Goal: Feedback & Contribution: Submit feedback/report problem

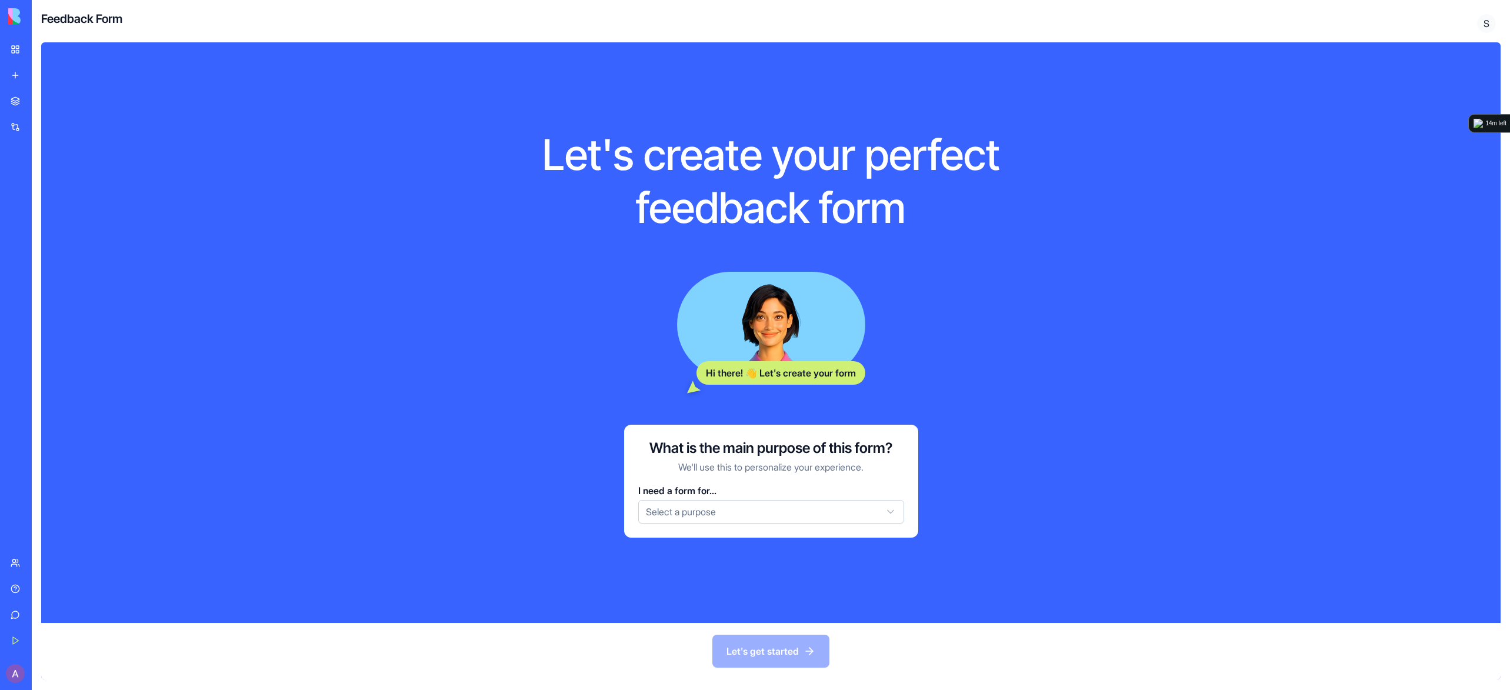
click at [21, 49] on link "My Workspace" at bounding box center [27, 50] width 47 height 24
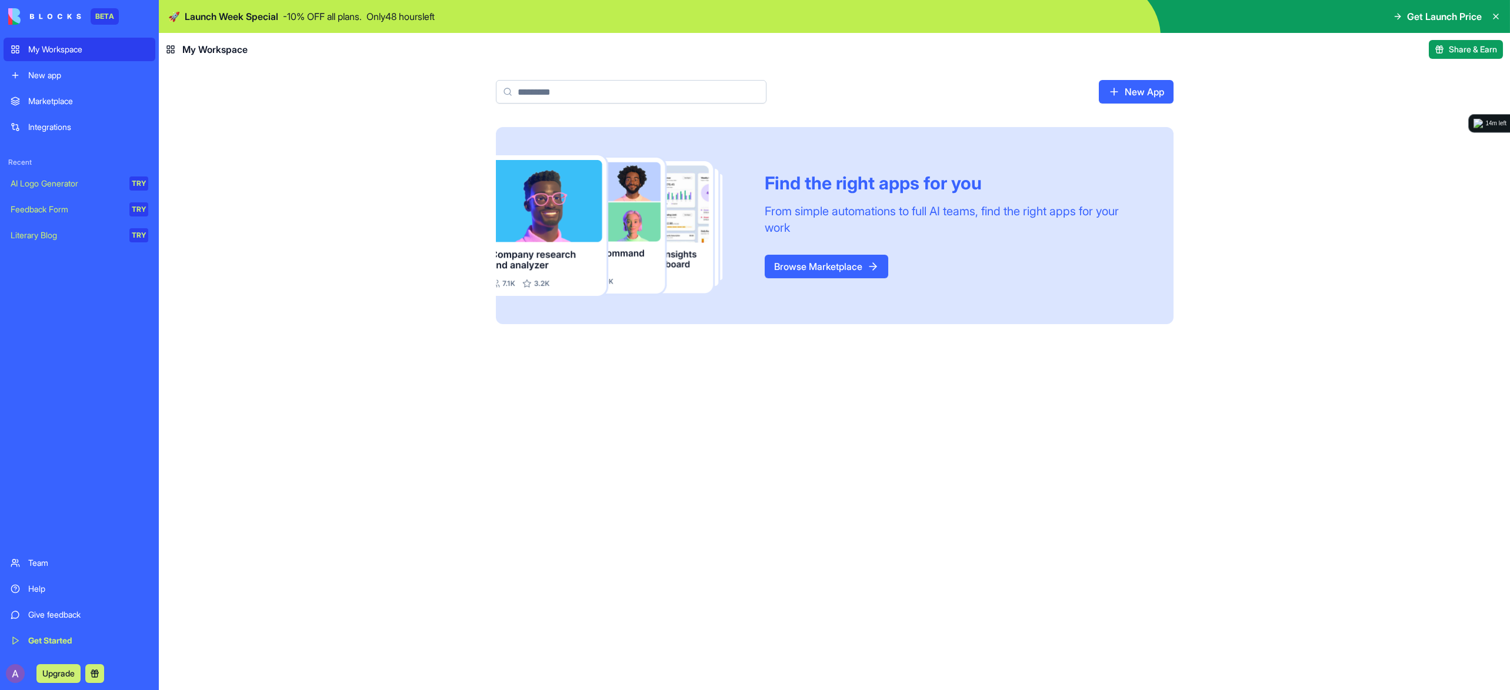
click at [61, 671] on button "Upgrade" at bounding box center [58, 673] width 44 height 19
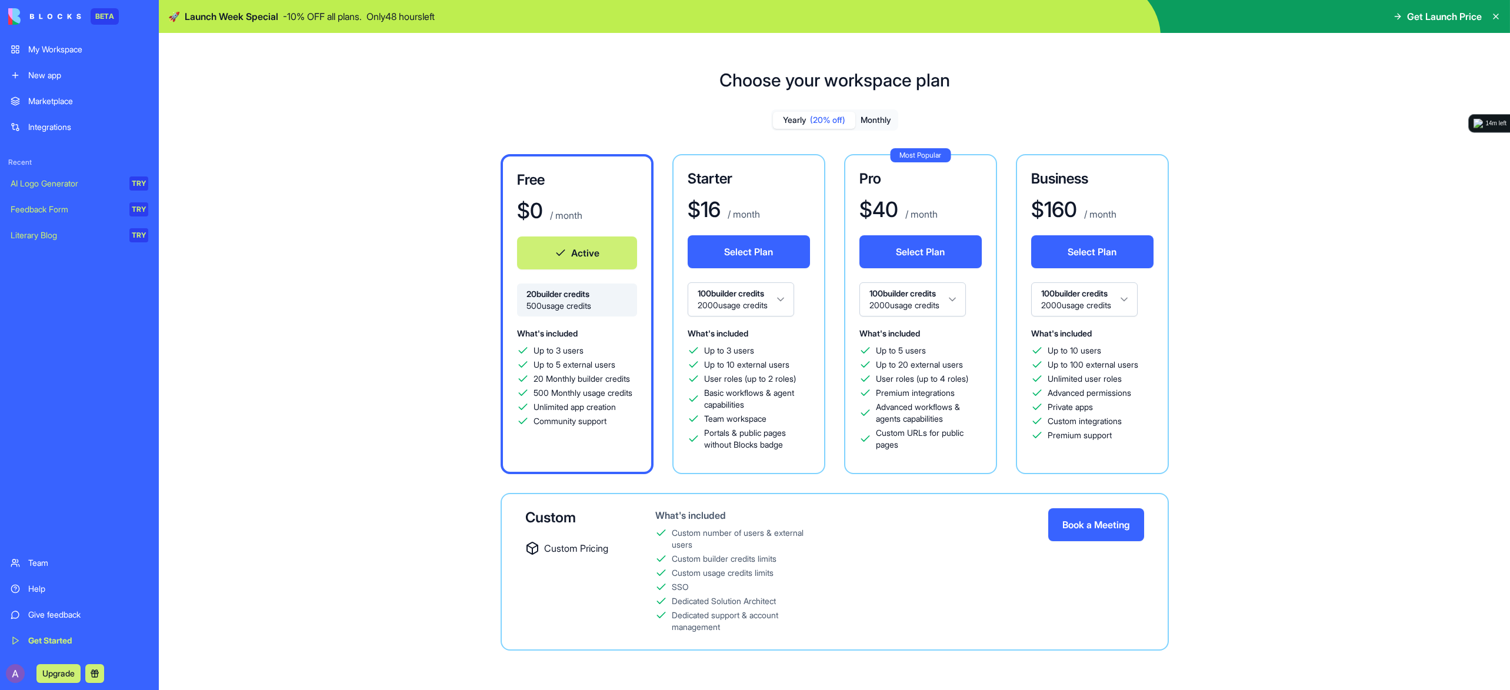
click at [780, 300] on html "BETA My Workspace New app Marketplace Integrations Recent AI Logo Generator TRY…" at bounding box center [755, 345] width 1510 height 690
click at [781, 299] on html "BETA My Workspace New app Marketplace Integrations Recent AI Logo Generator TRY…" at bounding box center [755, 345] width 1510 height 690
click at [60, 101] on div "Marketplace" at bounding box center [88, 101] width 120 height 12
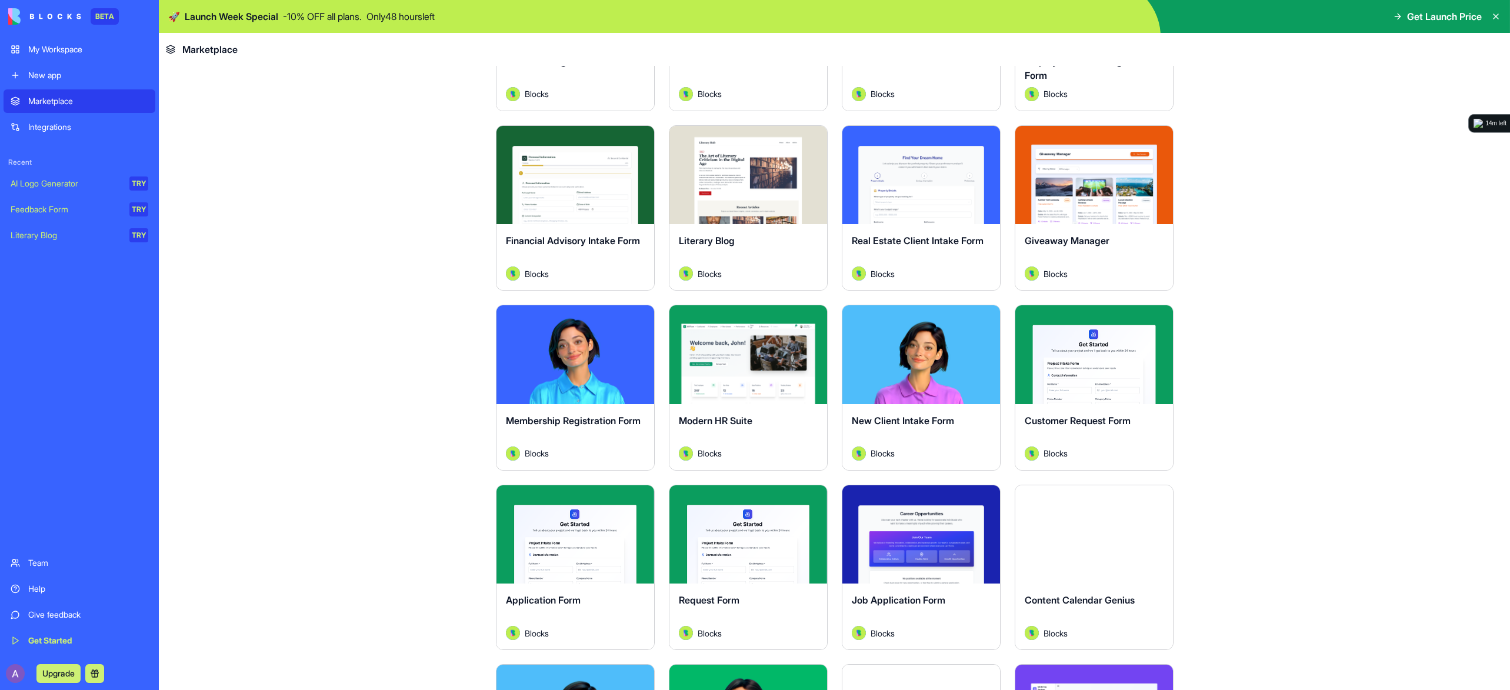
scroll to position [1079, 0]
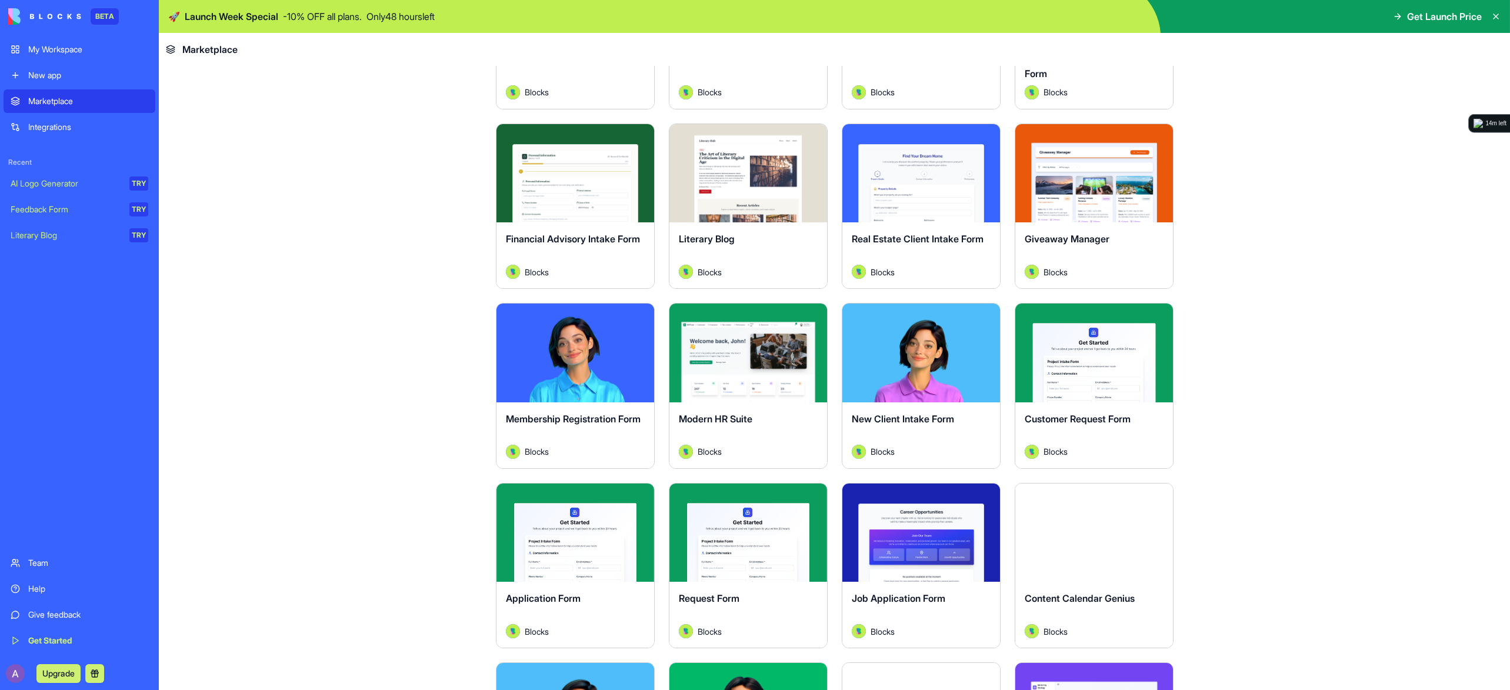
click at [326, 18] on p "- 10 % OFF all plans." at bounding box center [322, 16] width 79 height 14
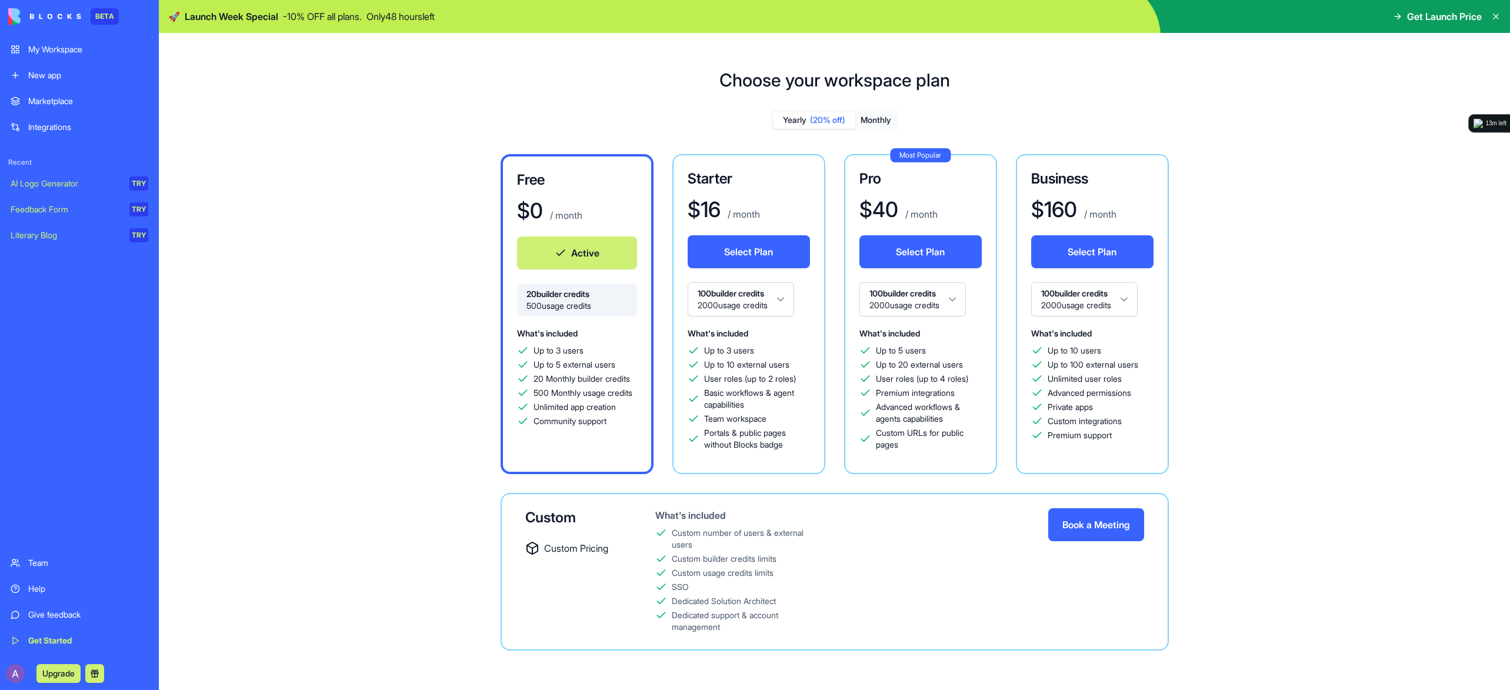
click at [877, 120] on button "Monthly" at bounding box center [875, 120] width 41 height 17
click at [824, 118] on span "(20% off)" at bounding box center [827, 120] width 35 height 12
click at [735, 251] on button "Select Plan" at bounding box center [749, 251] width 122 height 33
click at [65, 124] on div "Integrations" at bounding box center [88, 127] width 120 height 12
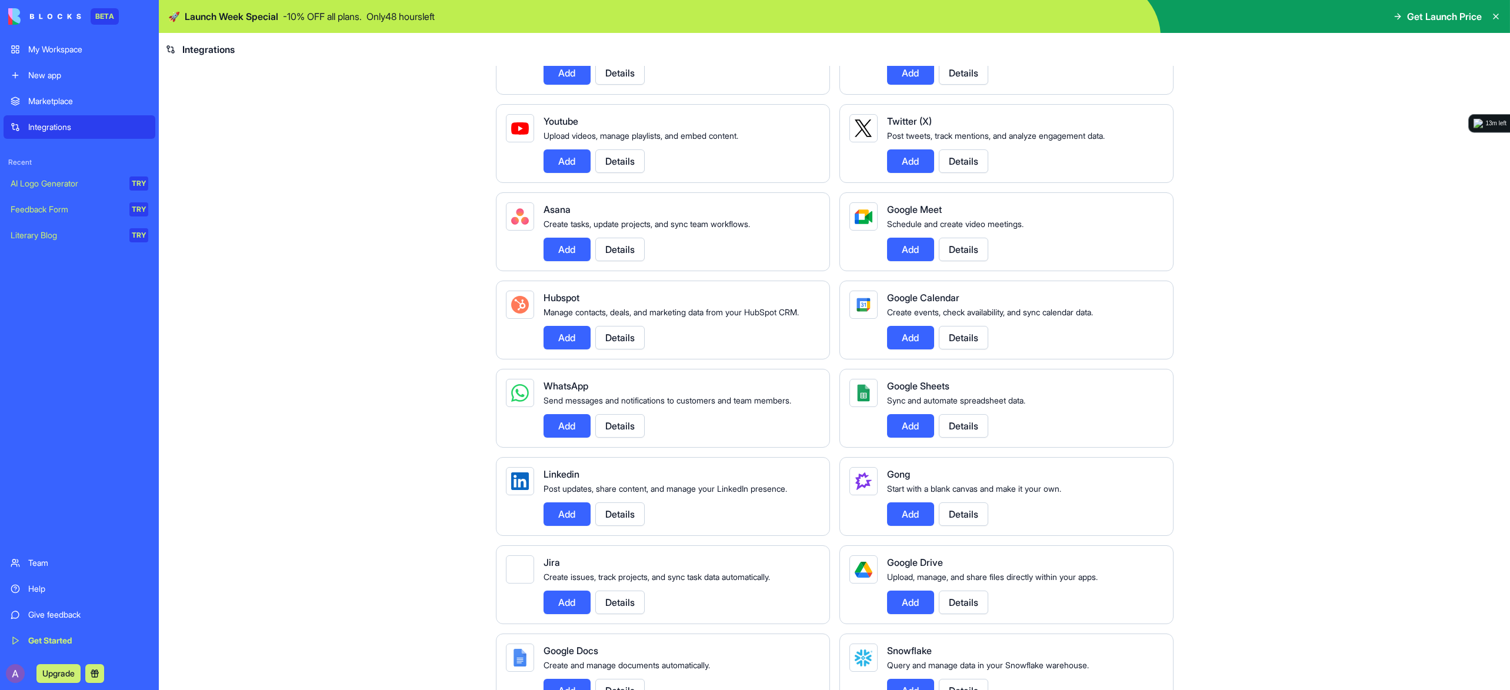
scroll to position [254, 0]
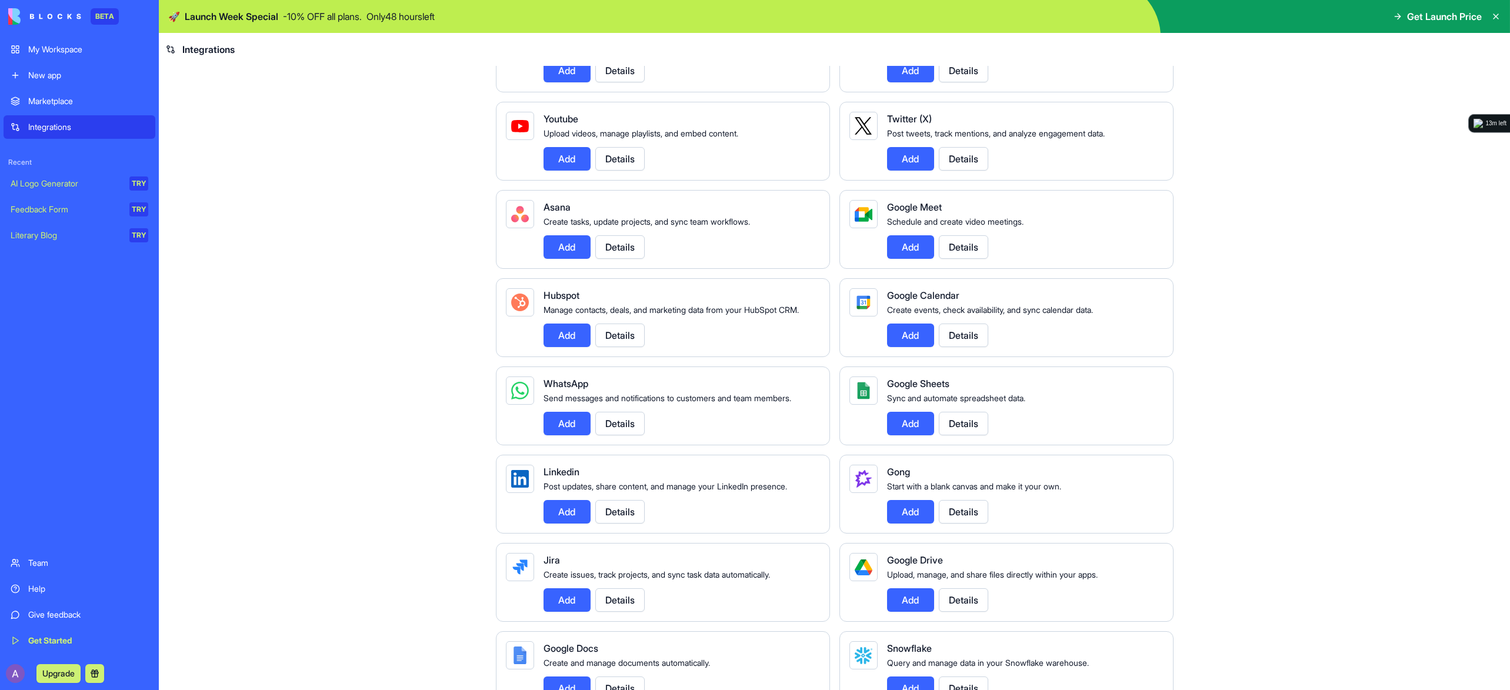
click at [956, 163] on button "Details" at bounding box center [963, 159] width 49 height 24
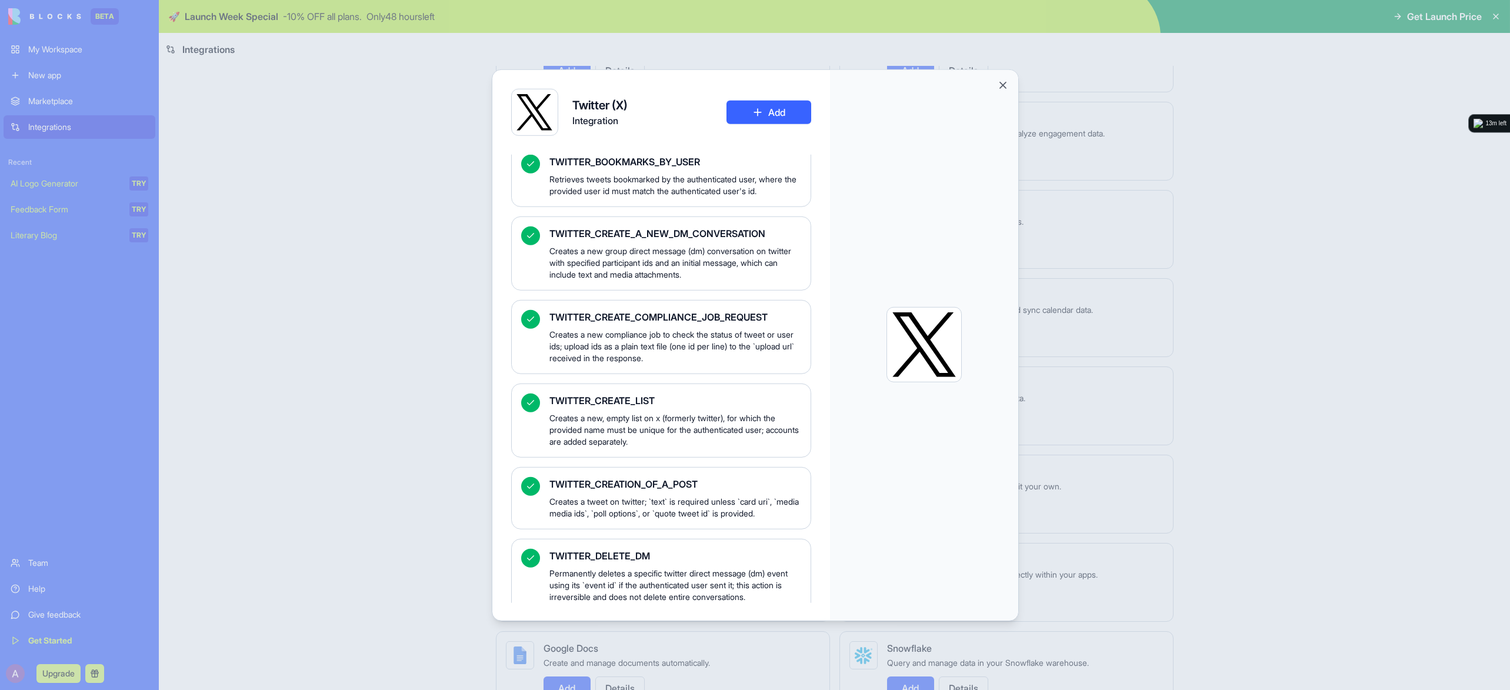
scroll to position [333, 0]
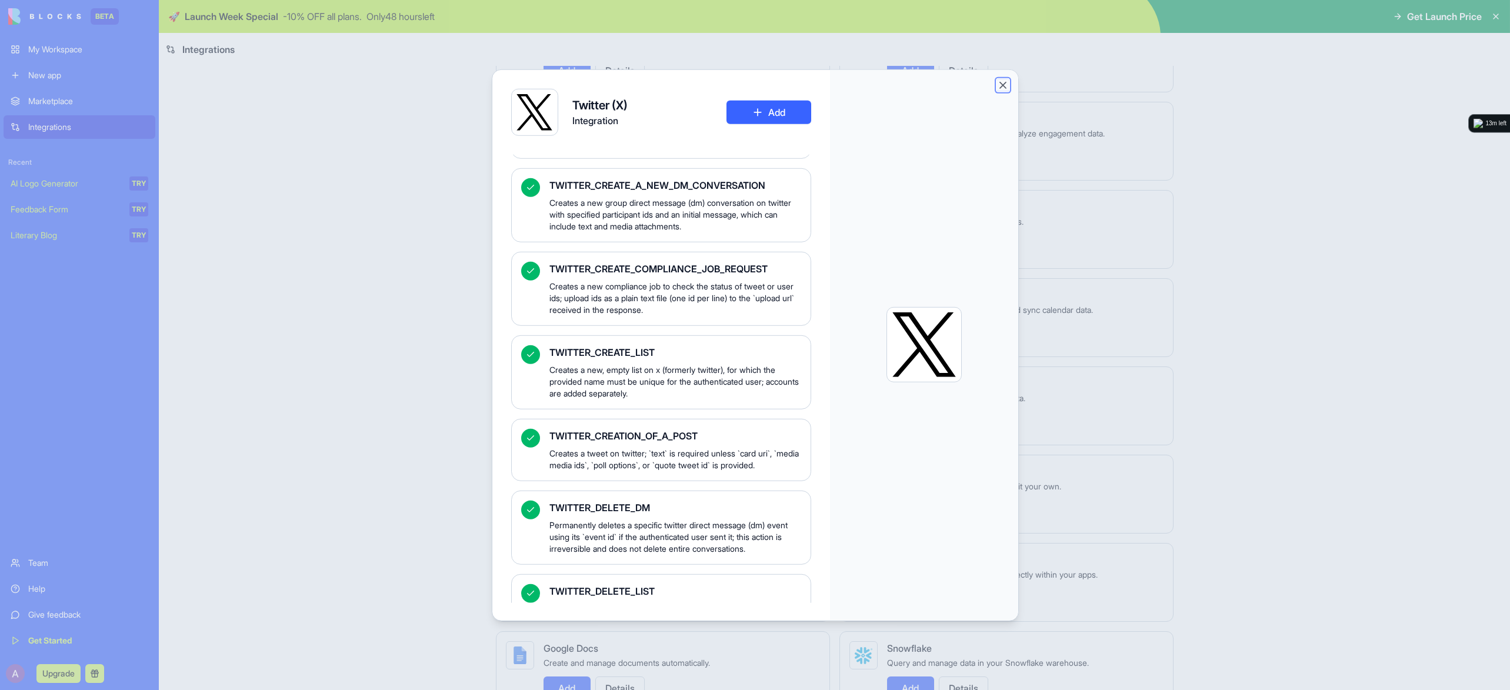
click at [1004, 84] on button "Close" at bounding box center [1003, 85] width 12 height 12
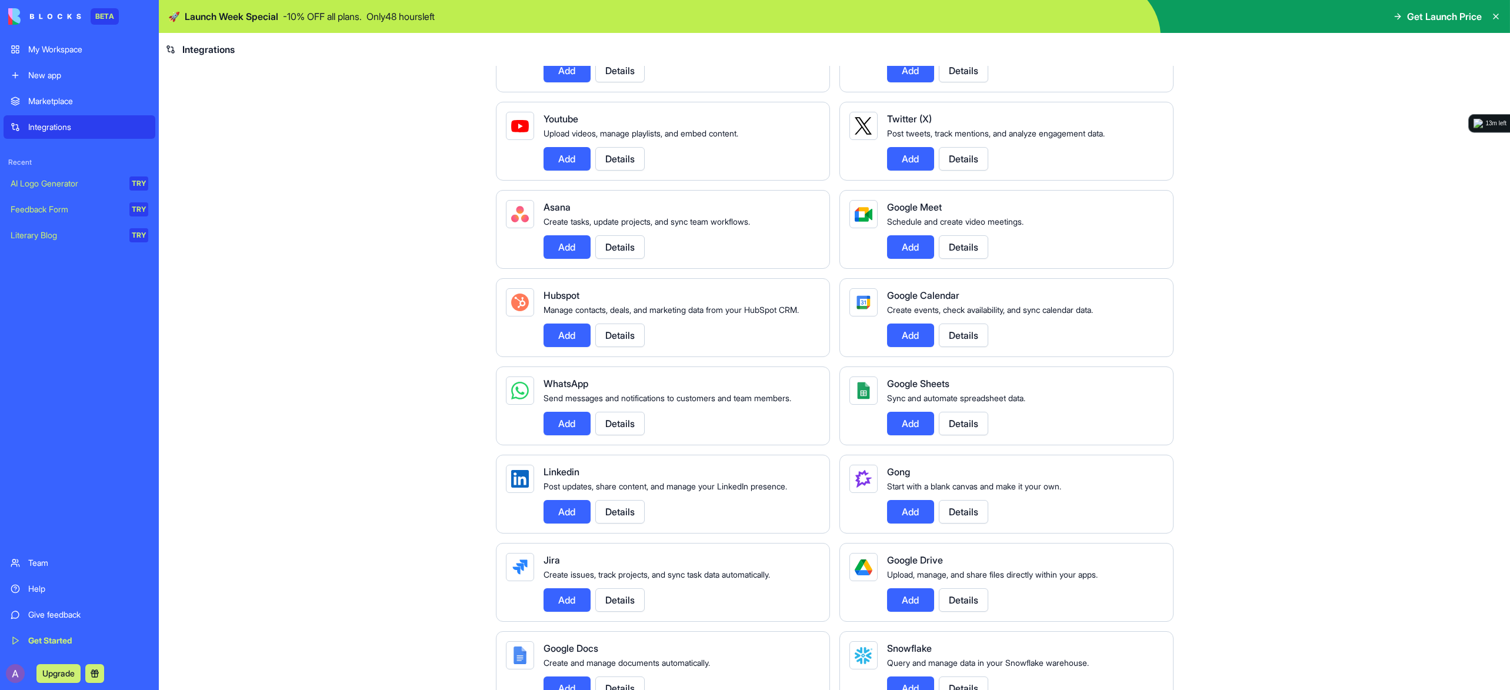
click at [960, 344] on button "Details" at bounding box center [963, 335] width 49 height 24
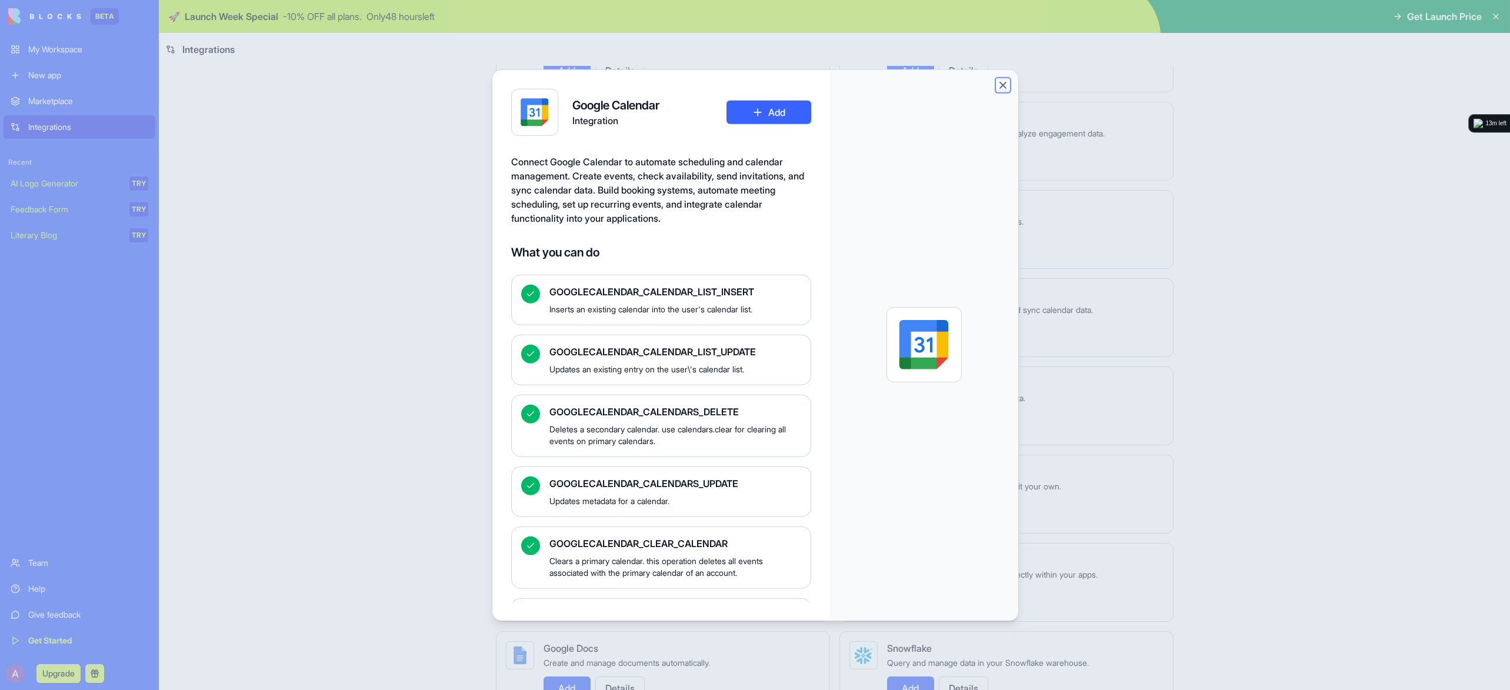
click at [1004, 87] on button "Close" at bounding box center [1003, 85] width 12 height 12
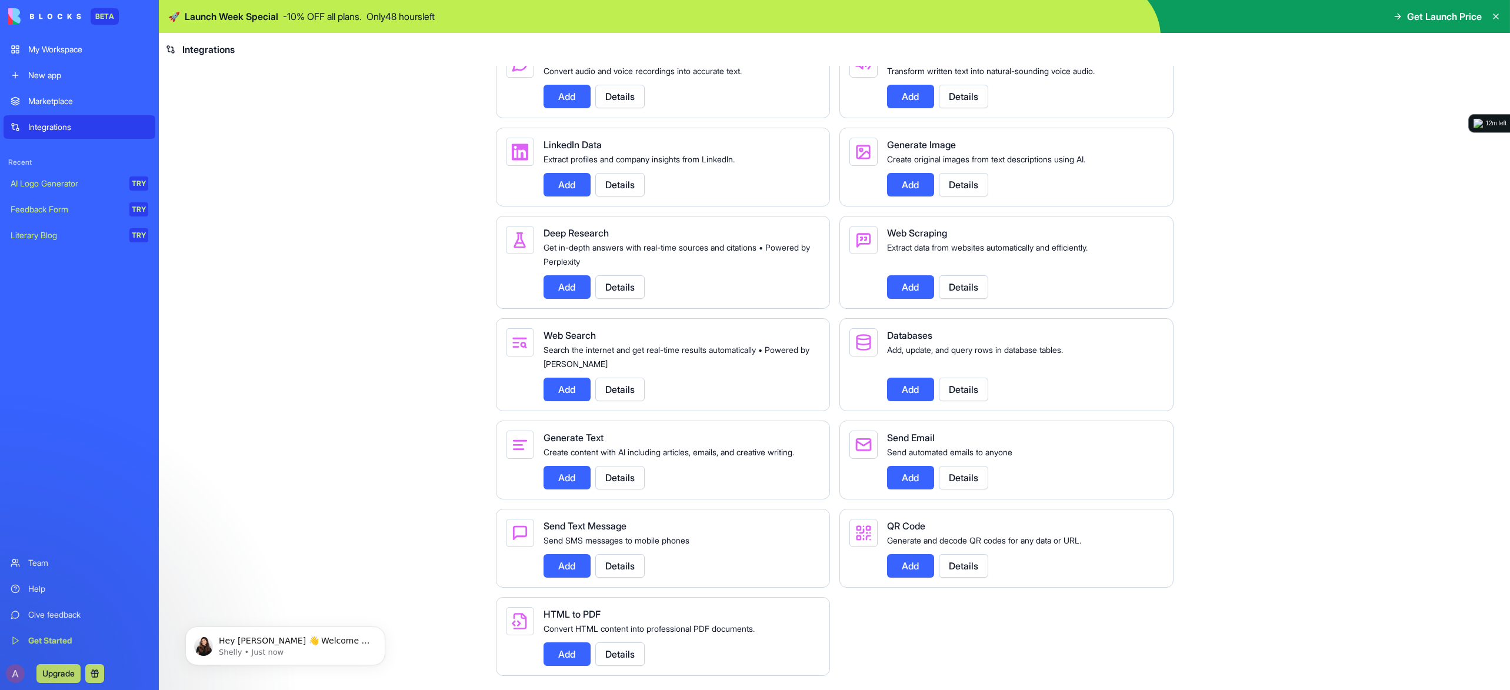
scroll to position [1243, 0]
click at [44, 213] on div "Feedback Form" at bounding box center [66, 210] width 111 height 12
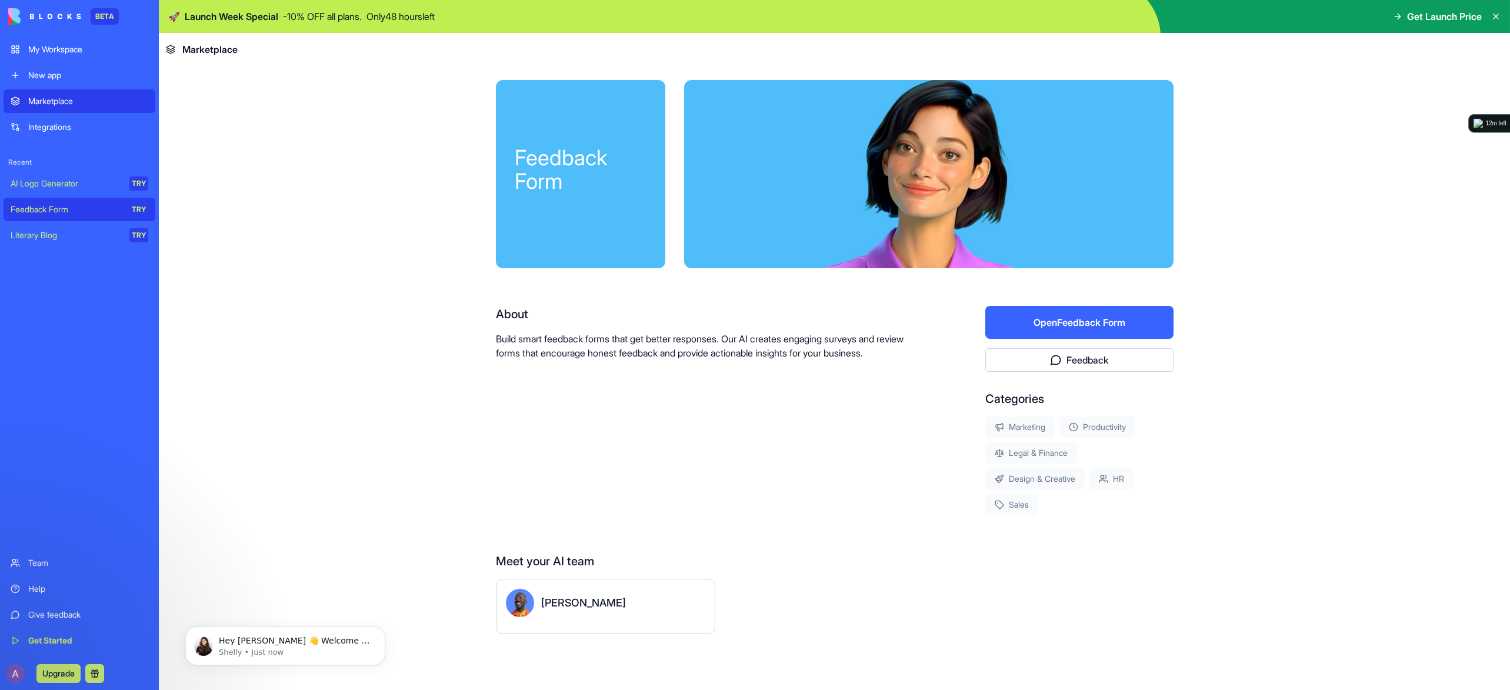
click at [1043, 321] on button "Open Feedback Form" at bounding box center [1079, 322] width 188 height 33
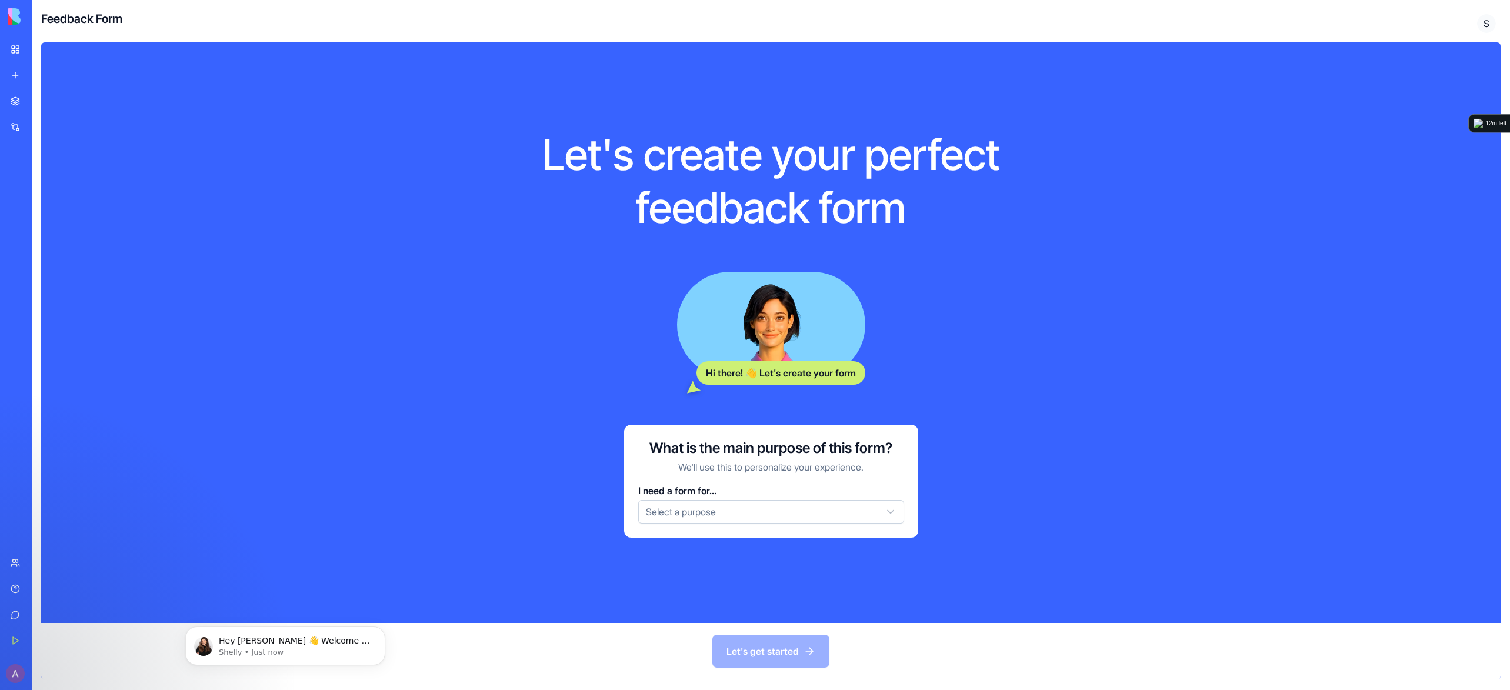
click at [35, 44] on div "My Workspace" at bounding box center [35, 50] width 15 height 12
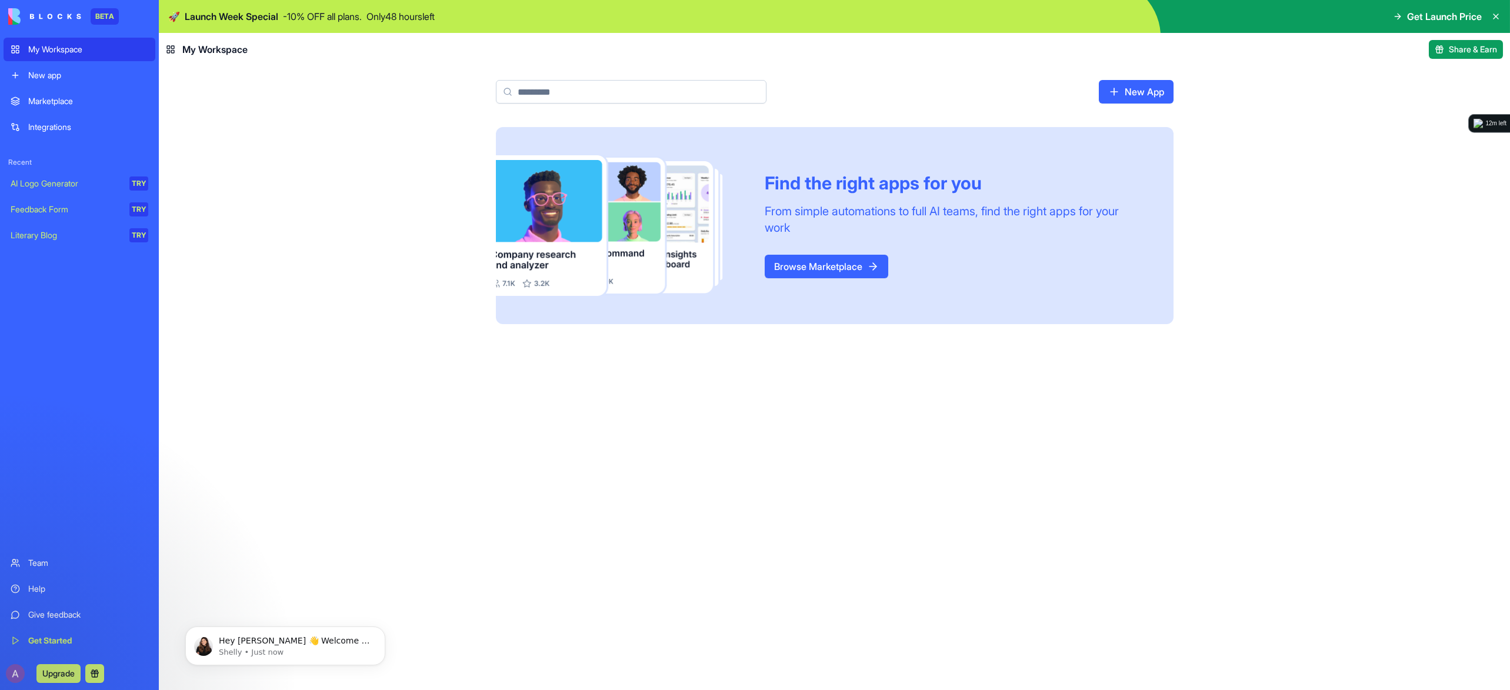
click at [67, 643] on div "Get Started" at bounding box center [88, 641] width 120 height 12
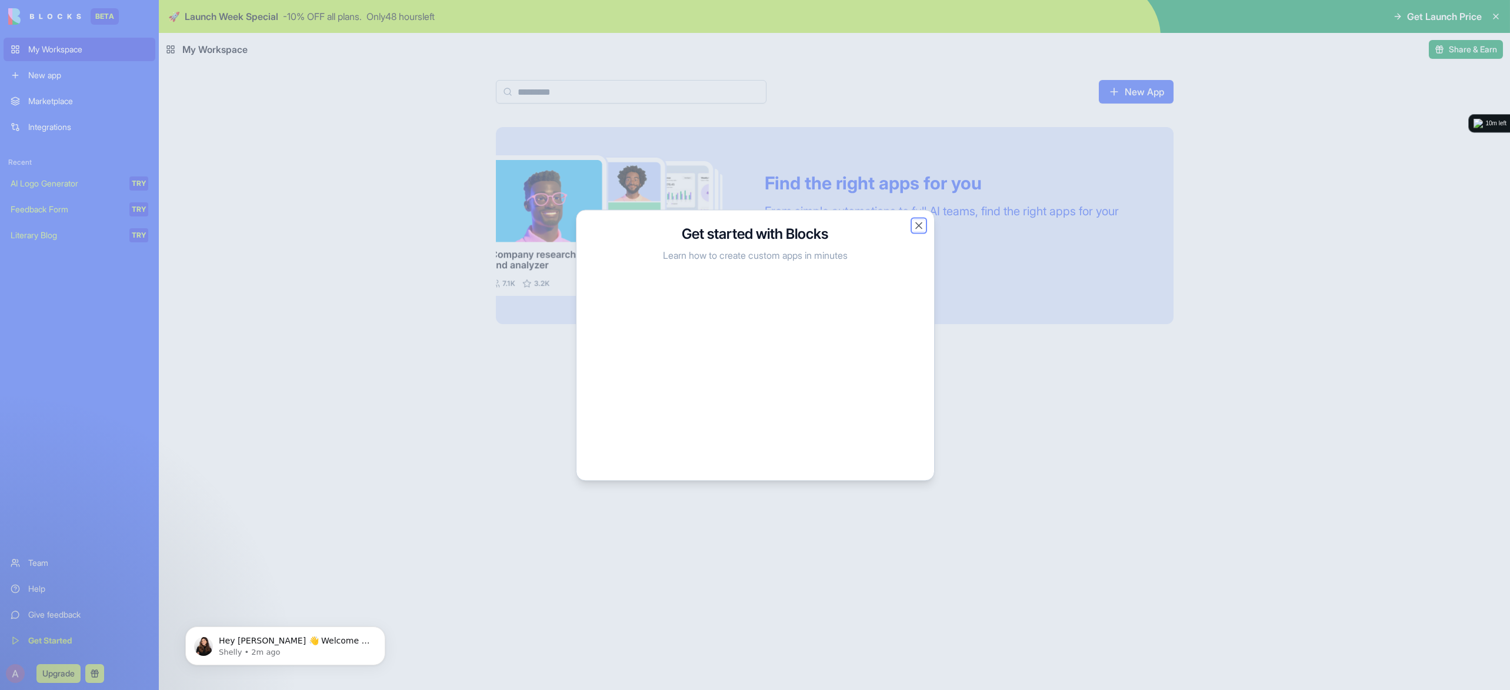
click at [916, 227] on button "Close" at bounding box center [919, 225] width 12 height 12
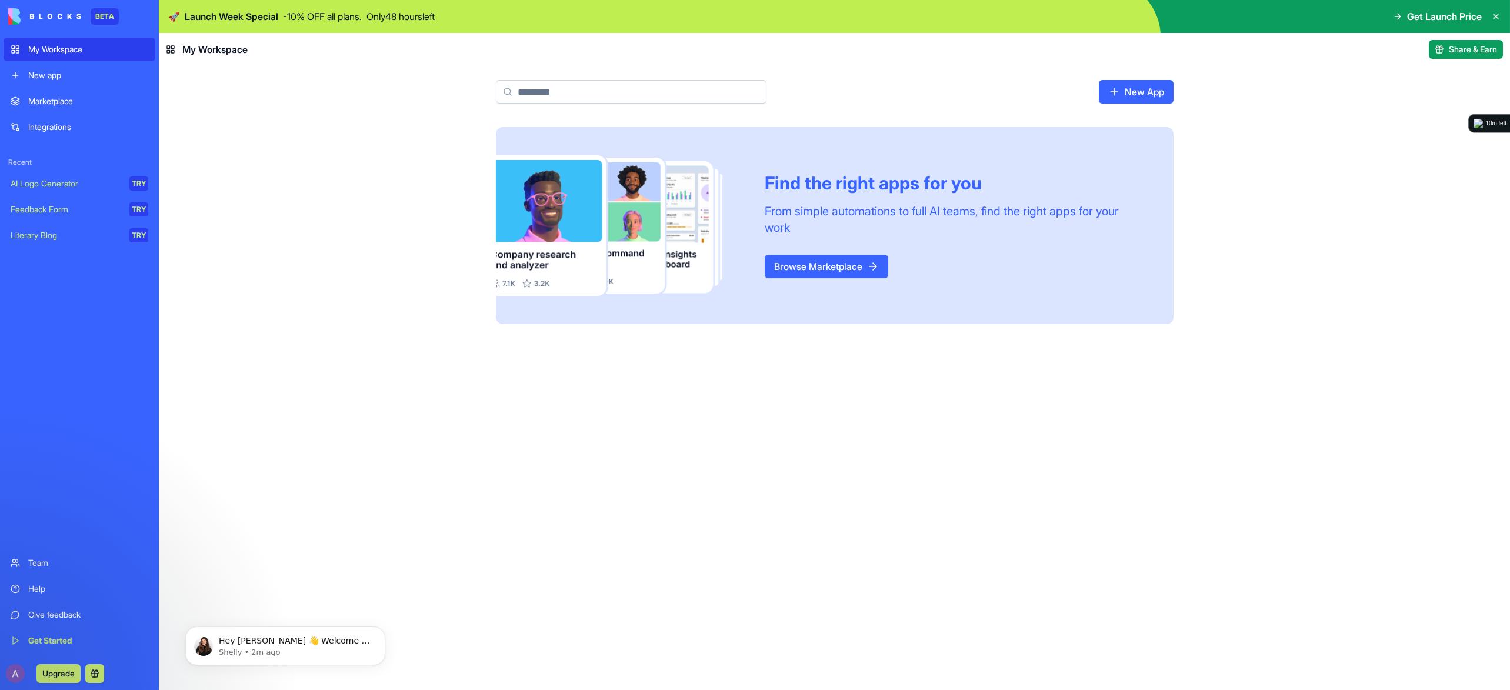
click at [62, 100] on div "Marketplace" at bounding box center [88, 101] width 120 height 12
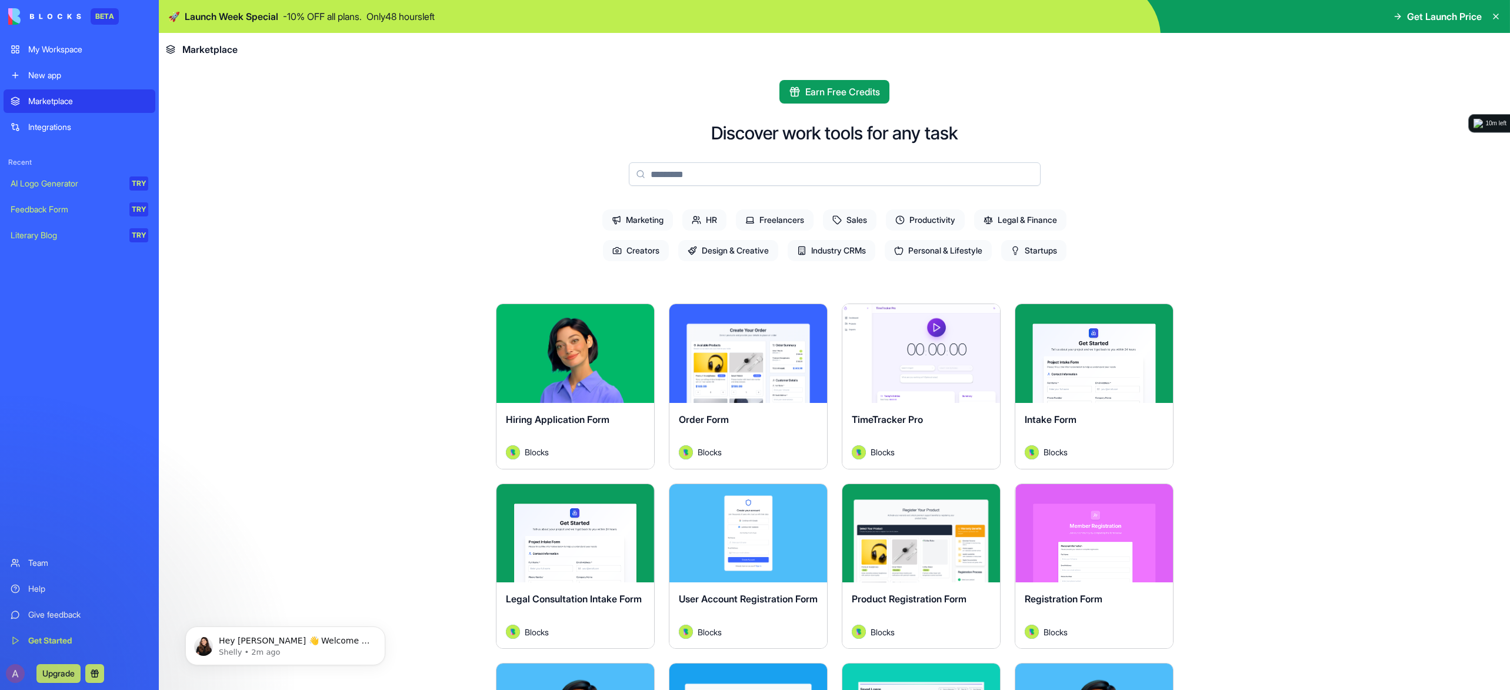
click at [681, 172] on input at bounding box center [835, 174] width 412 height 24
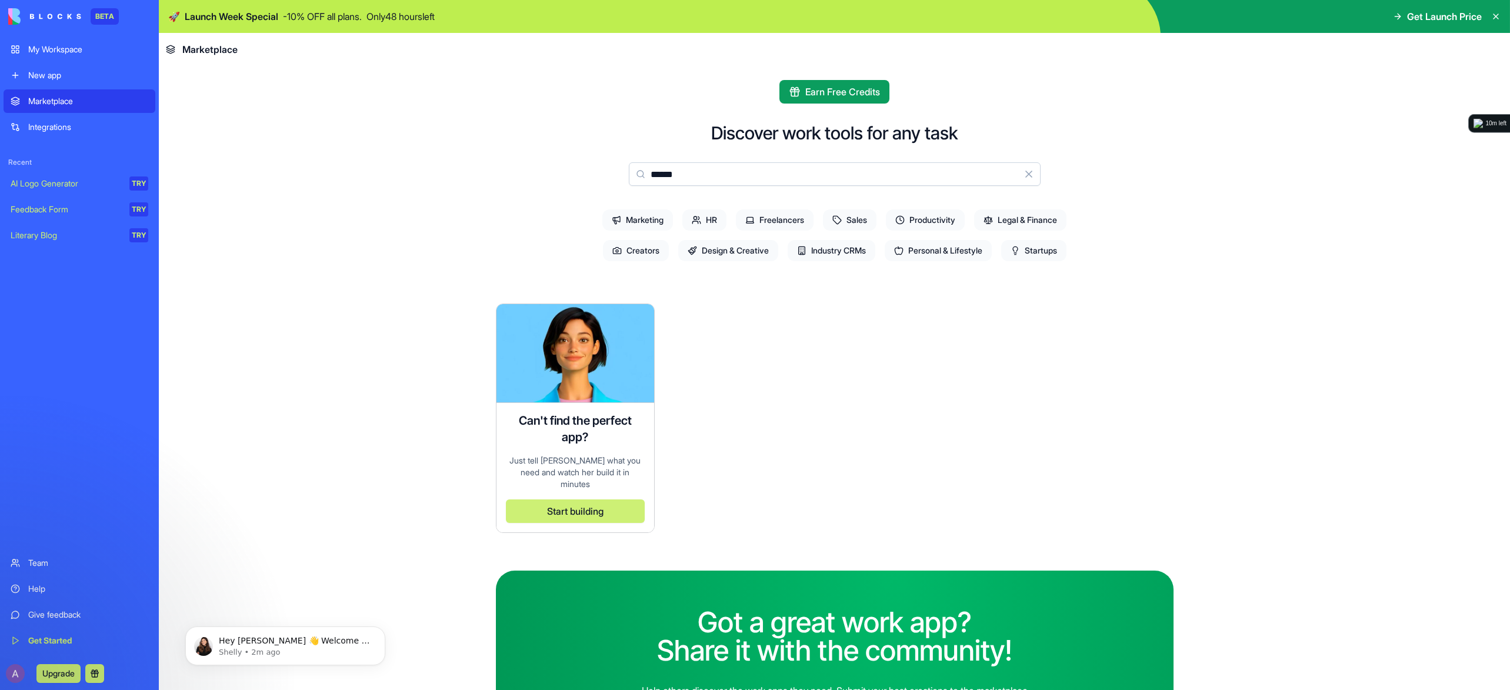
type input "******"
click at [64, 618] on div "Give feedback" at bounding box center [88, 615] width 120 height 12
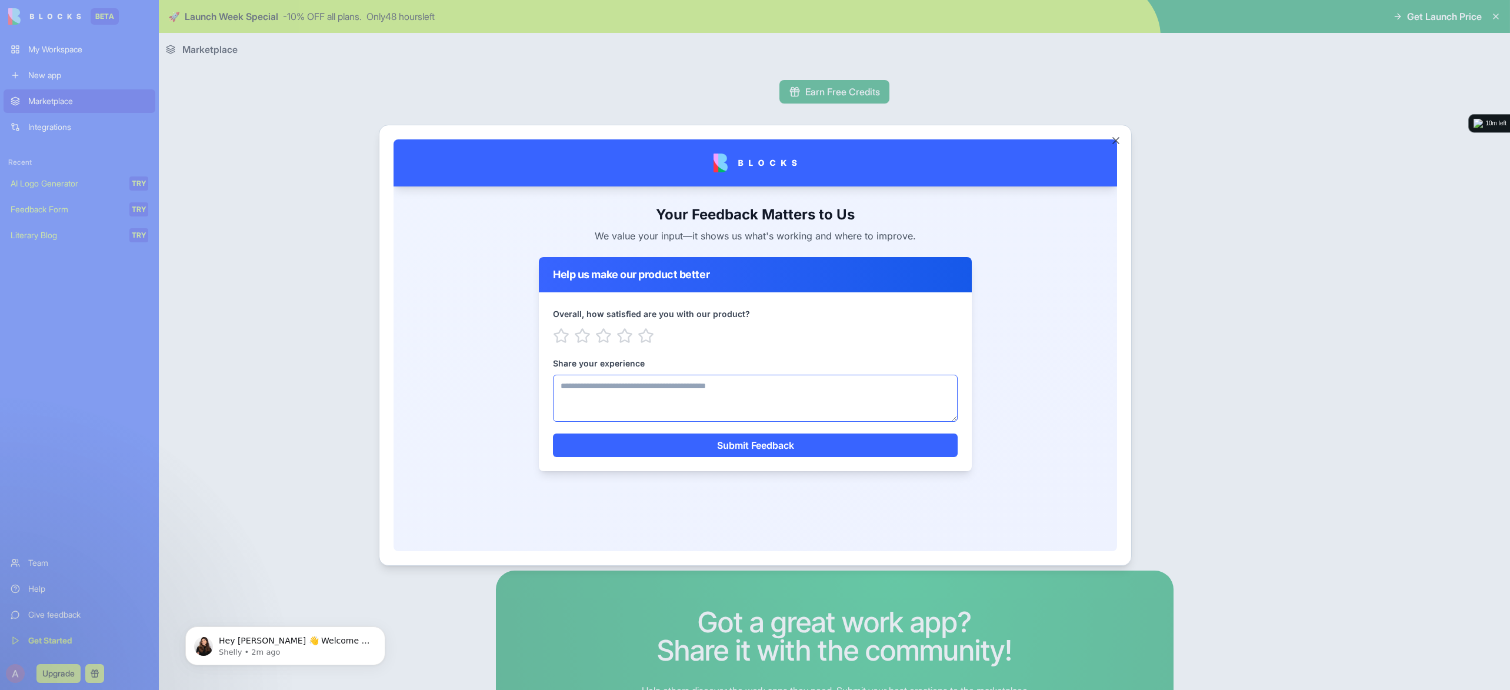
click at [582, 399] on textarea "Share your experience" at bounding box center [754, 397] width 405 height 47
paste textarea "**********"
type textarea "**********"
click at [603, 333] on icon "button" at bounding box center [602, 335] width 15 height 14
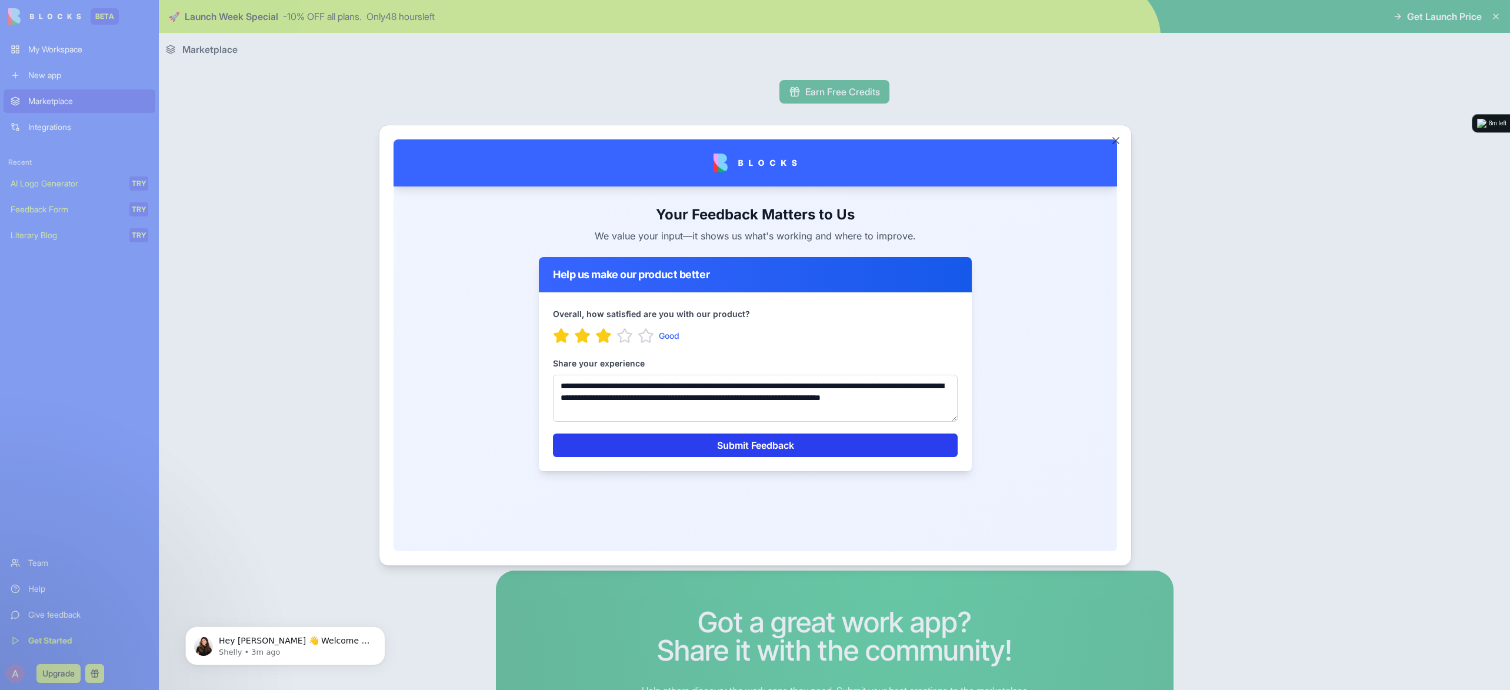
click at [707, 448] on button "Submit Feedback" at bounding box center [754, 445] width 405 height 24
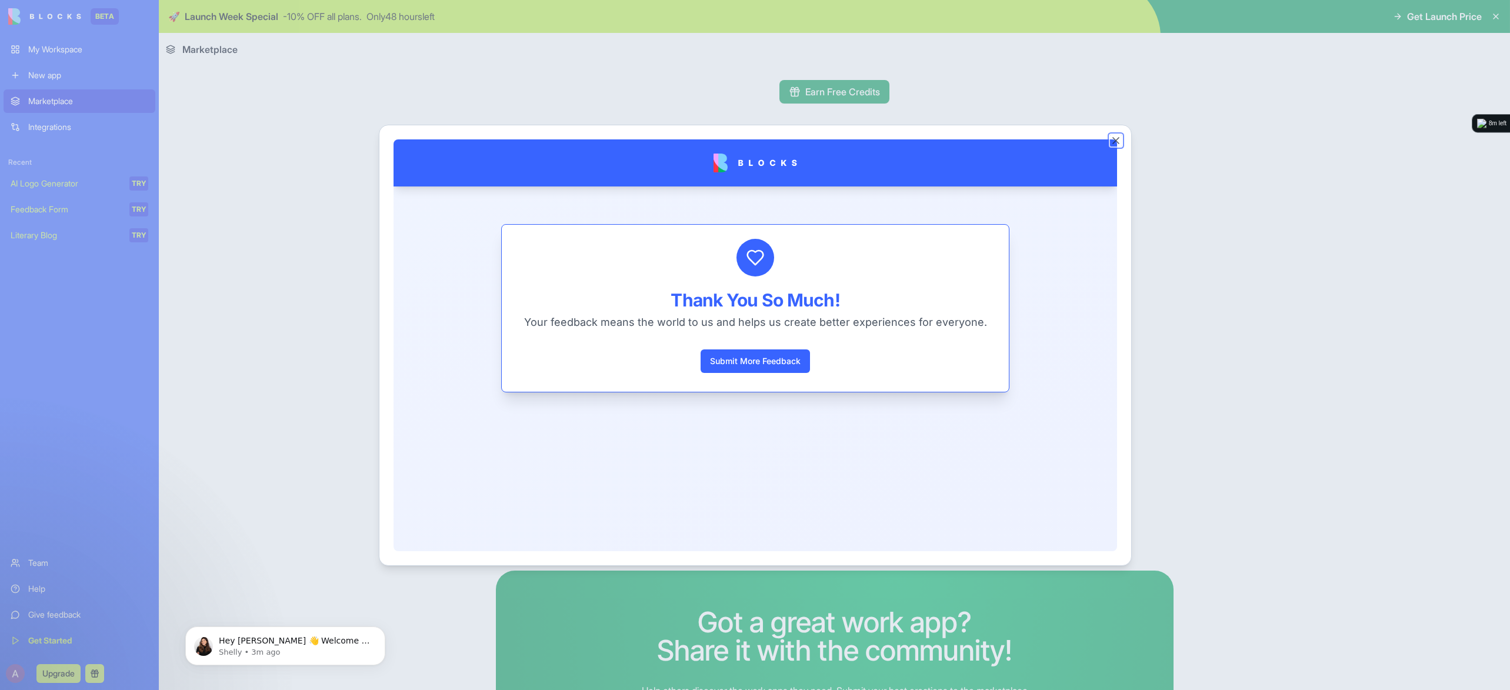
click at [1115, 141] on button "Close" at bounding box center [1116, 141] width 12 height 12
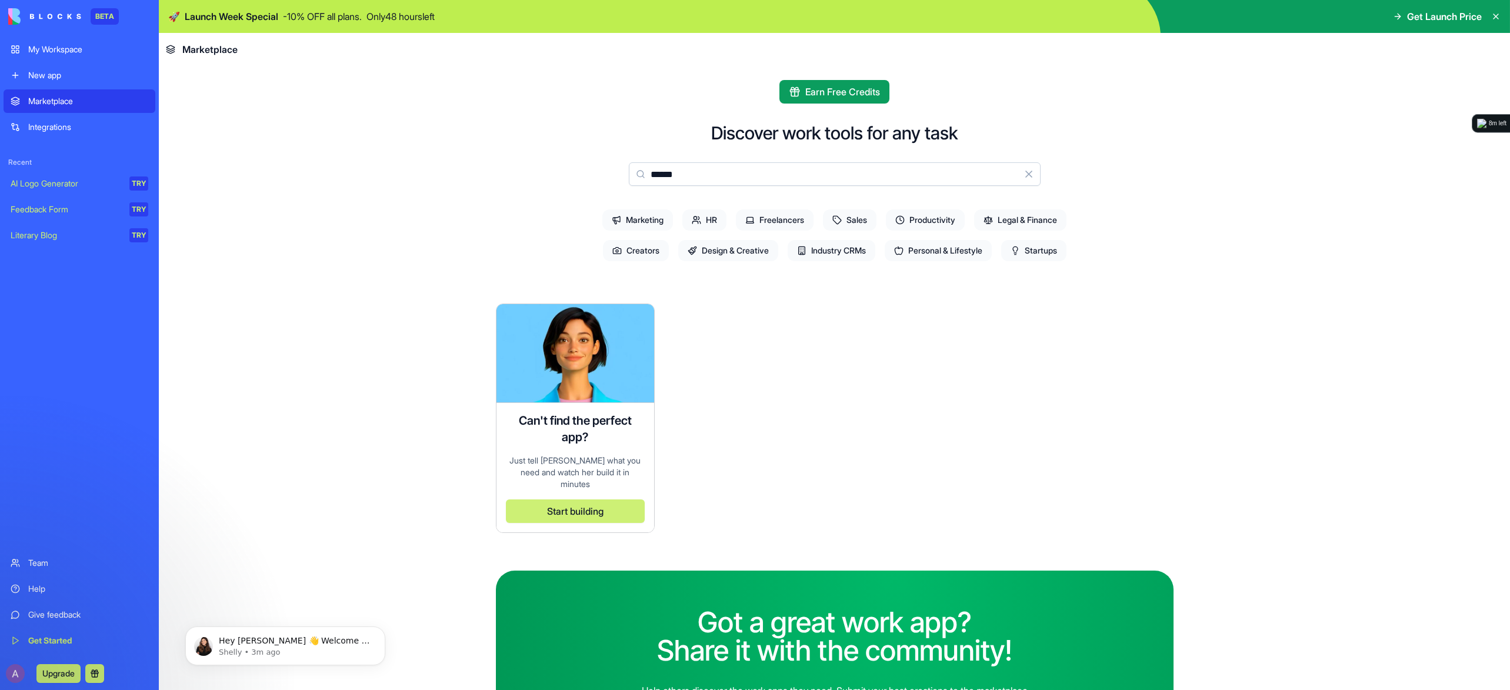
click at [89, 48] on div "My Workspace" at bounding box center [88, 50] width 120 height 12
